Goal: Task Accomplishment & Management: Complete application form

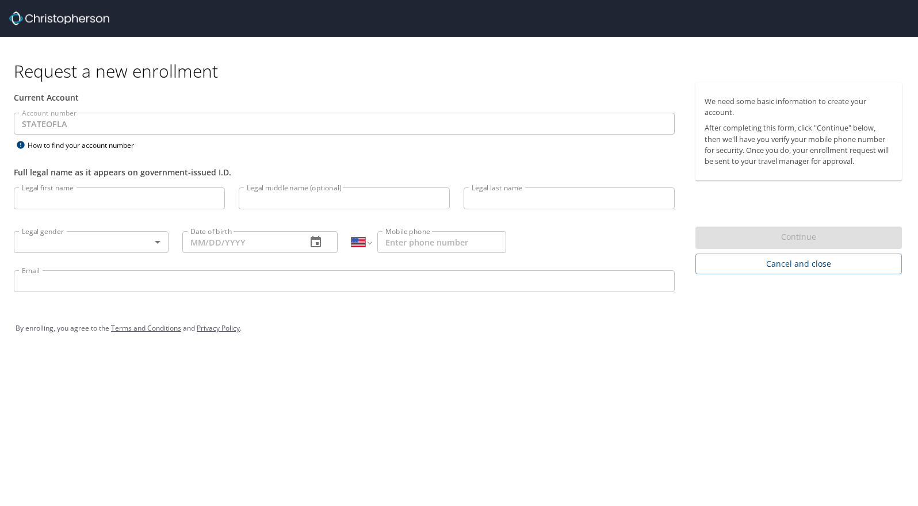
select select "US"
click at [67, 196] on input "Legal first name" at bounding box center [119, 198] width 211 height 22
type input "Plato"
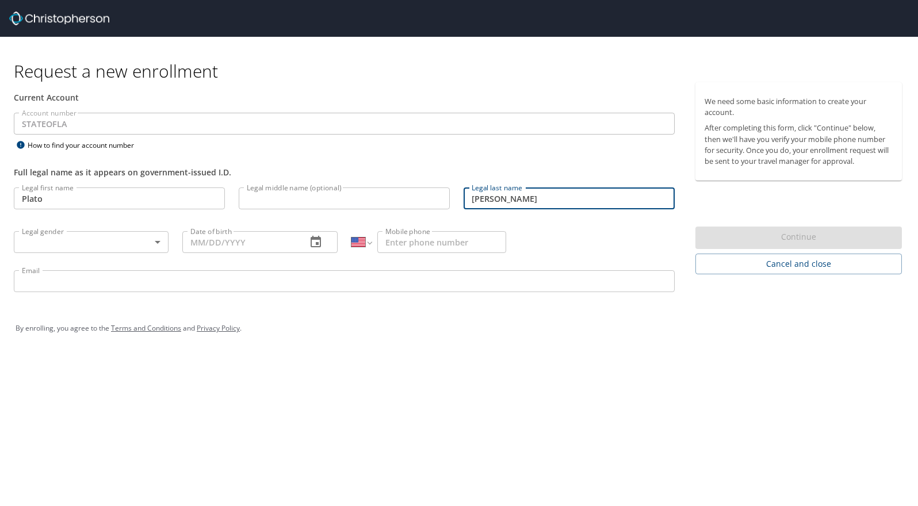
type input "[PERSON_NAME]"
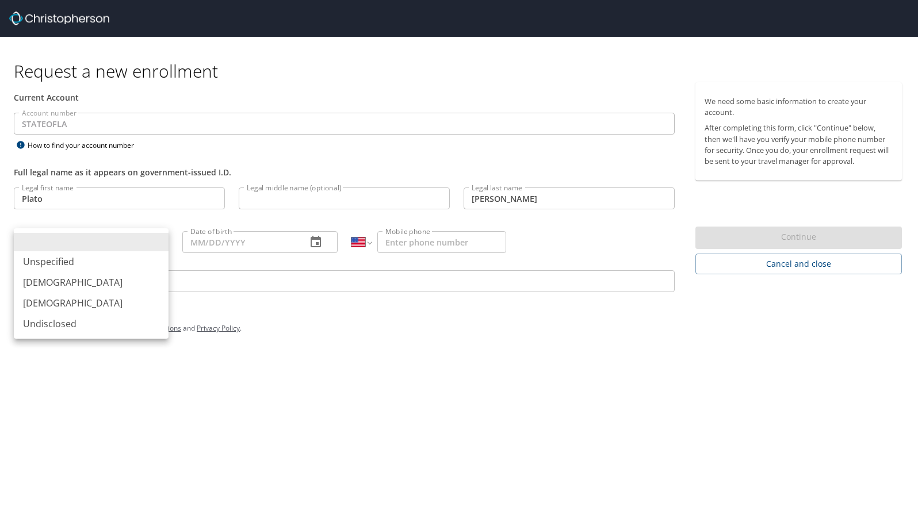
click at [144, 244] on body "Request a new enrollment Current Account Account number STATEOFLA Account numbe…" at bounding box center [459, 253] width 918 height 506
click at [117, 275] on li "[DEMOGRAPHIC_DATA]" at bounding box center [91, 282] width 155 height 21
type input "[DEMOGRAPHIC_DATA]"
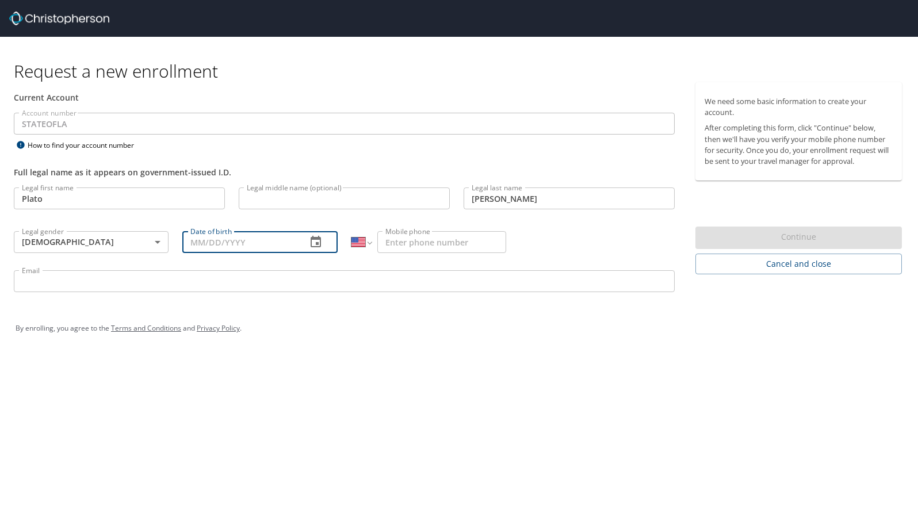
click at [233, 248] on input "Date of birth" at bounding box center [239, 242] width 114 height 22
type input "[DATE]"
click at [428, 247] on input "Mobile phone" at bounding box center [441, 242] width 128 height 22
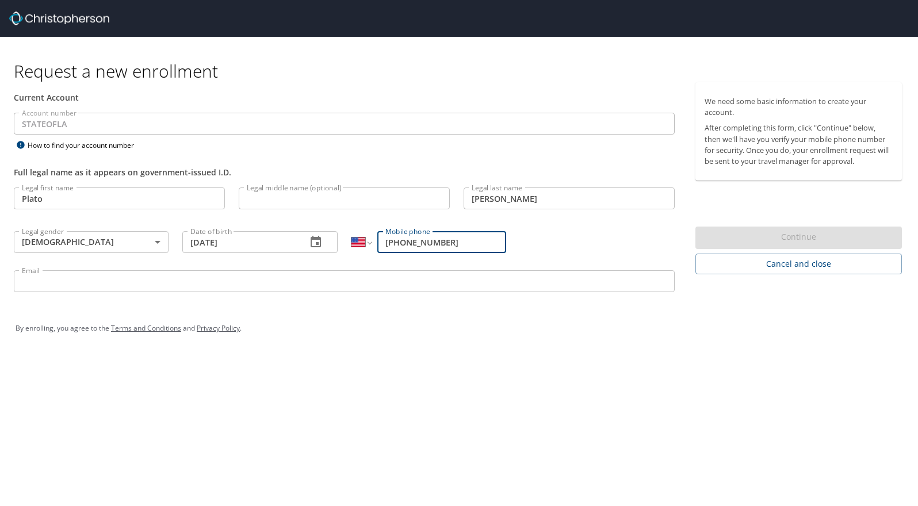
type input "[PHONE_NUMBER]"
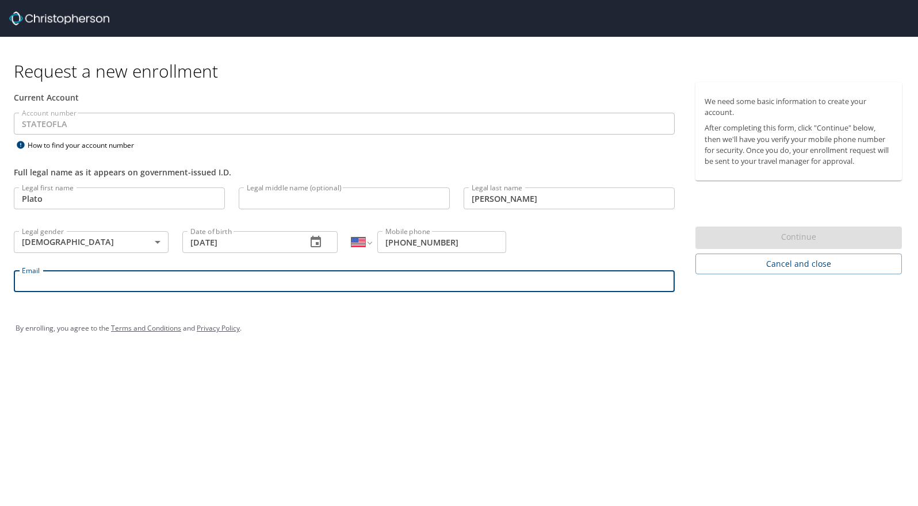
click at [158, 277] on input "Email" at bounding box center [344, 281] width 661 height 22
type input "p"
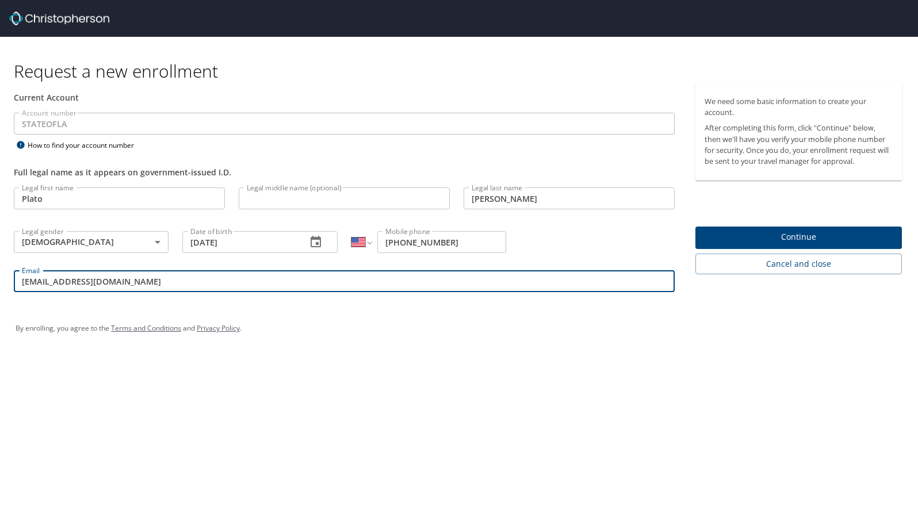
drag, startPoint x: 108, startPoint y: 282, endPoint x: 1, endPoint y: 274, distance: 107.3
click at [1, 274] on div "Current Account Account number STATEOFLA Account number How to find your accoun…" at bounding box center [344, 192] width 688 height 220
type input "[EMAIL_ADDRESS][DOMAIN_NAME]"
click at [780, 243] on span "Continue" at bounding box center [798, 237] width 188 height 14
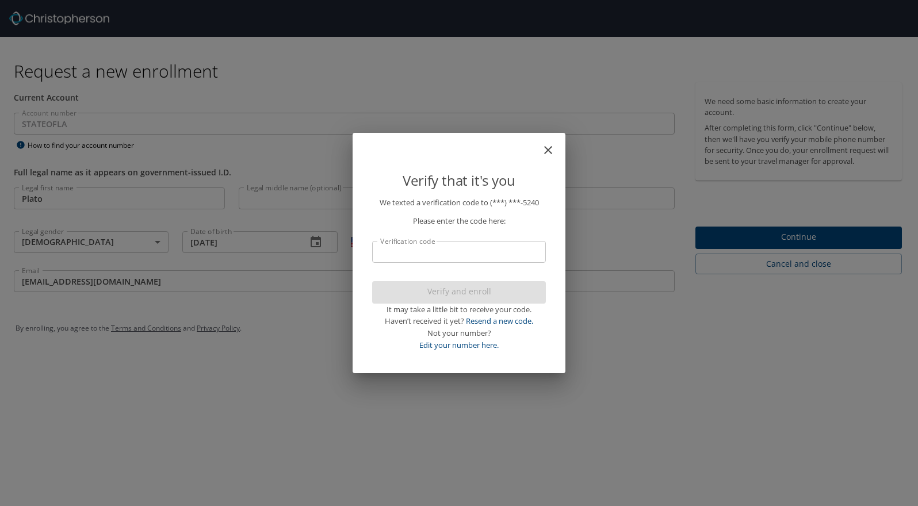
click at [495, 258] on input "Verification code" at bounding box center [459, 252] width 174 height 22
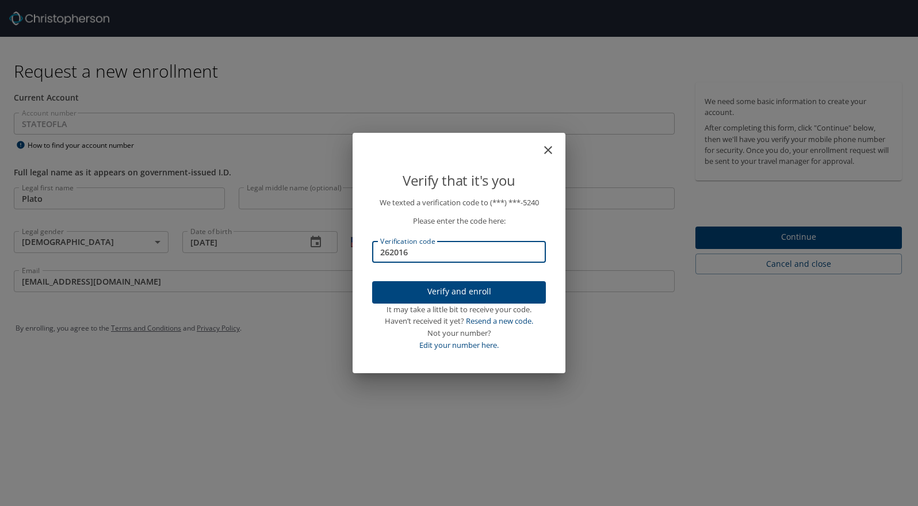
type input "262016"
click at [459, 294] on span "Verify and enroll" at bounding box center [458, 292] width 155 height 14
